Goal: Find specific page/section: Find specific page/section

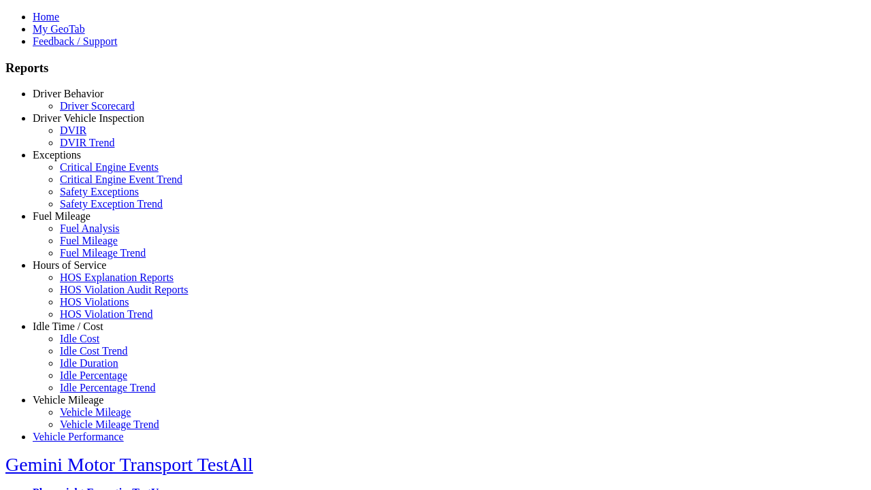
click at [78, 332] on link "Idle Time / Cost" at bounding box center [68, 326] width 71 height 12
click at [88, 382] on link "Idle Percentage Trend" at bounding box center [107, 388] width 95 height 12
